Goal: Information Seeking & Learning: Find specific page/section

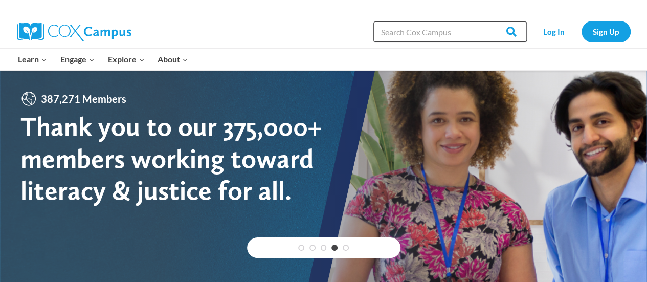
click at [418, 26] on input "Search in [URL][DOMAIN_NAME]" at bounding box center [451, 31] width 154 height 20
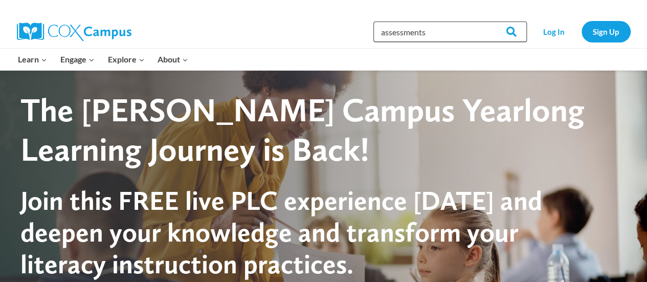
type input "assessments"
click at [487, 21] on input "Search" at bounding box center [507, 31] width 40 height 20
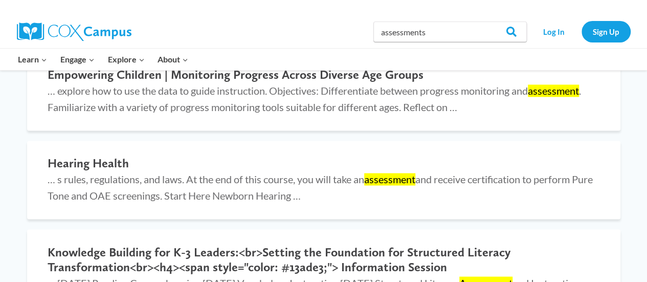
scroll to position [717, 0]
